Goal: Task Accomplishment & Management: Use online tool/utility

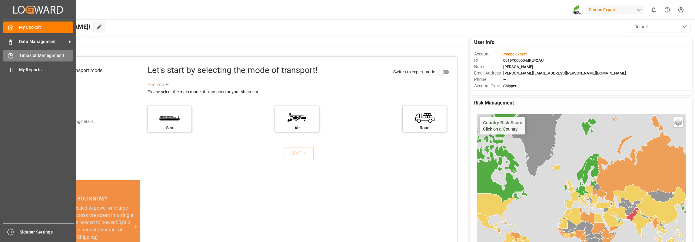
click at [13, 58] on icon at bounding box center [11, 56] width 6 height 6
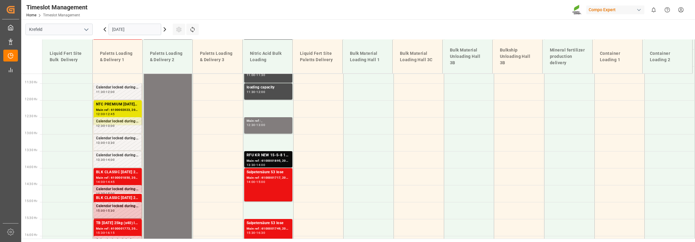
scroll to position [381, 0]
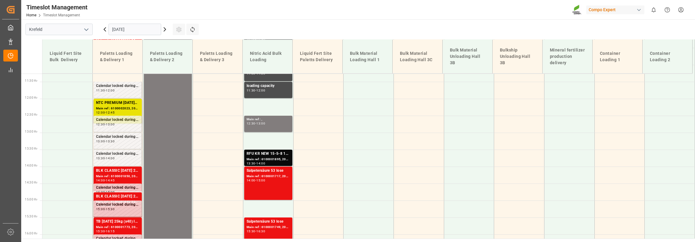
click at [166, 30] on icon at bounding box center [164, 29] width 7 height 7
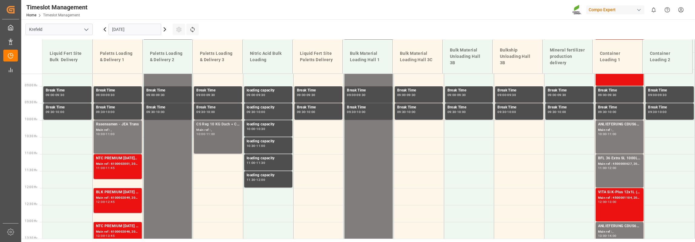
scroll to position [260, 0]
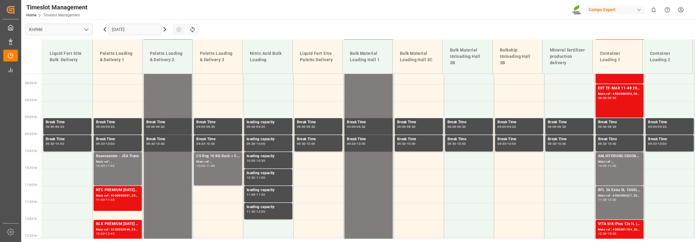
click at [104, 28] on icon at bounding box center [104, 29] width 7 height 7
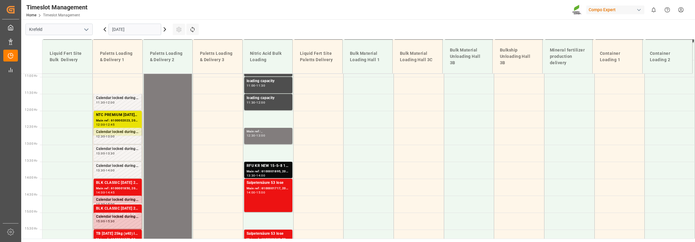
scroll to position [321, 0]
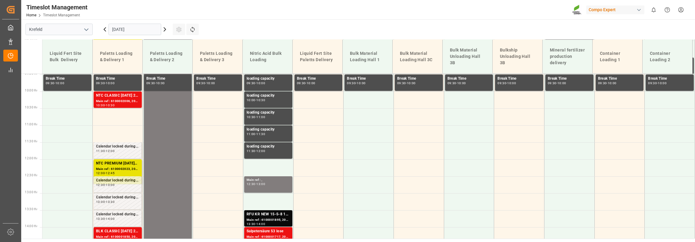
click at [167, 28] on icon at bounding box center [164, 29] width 7 height 7
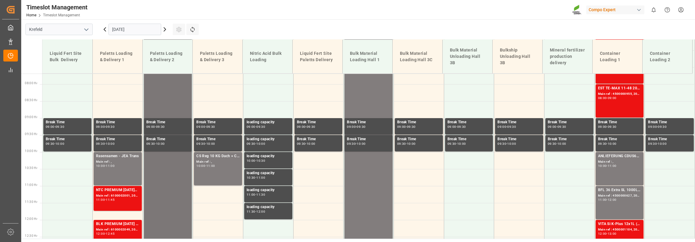
scroll to position [291, 0]
